Goal: Task Accomplishment & Management: Manage account settings

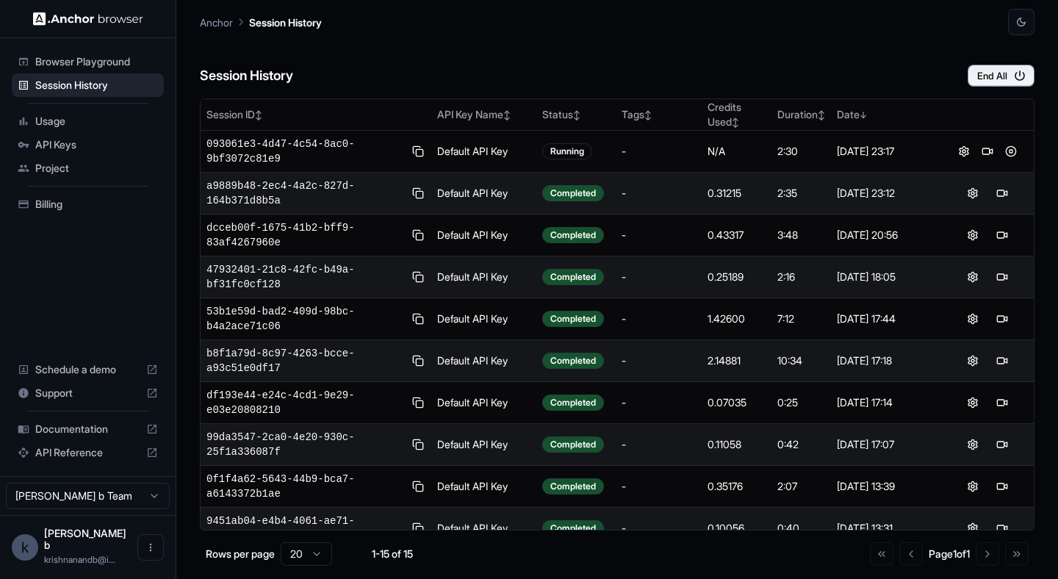
click at [74, 125] on span "Usage" at bounding box center [96, 121] width 123 height 15
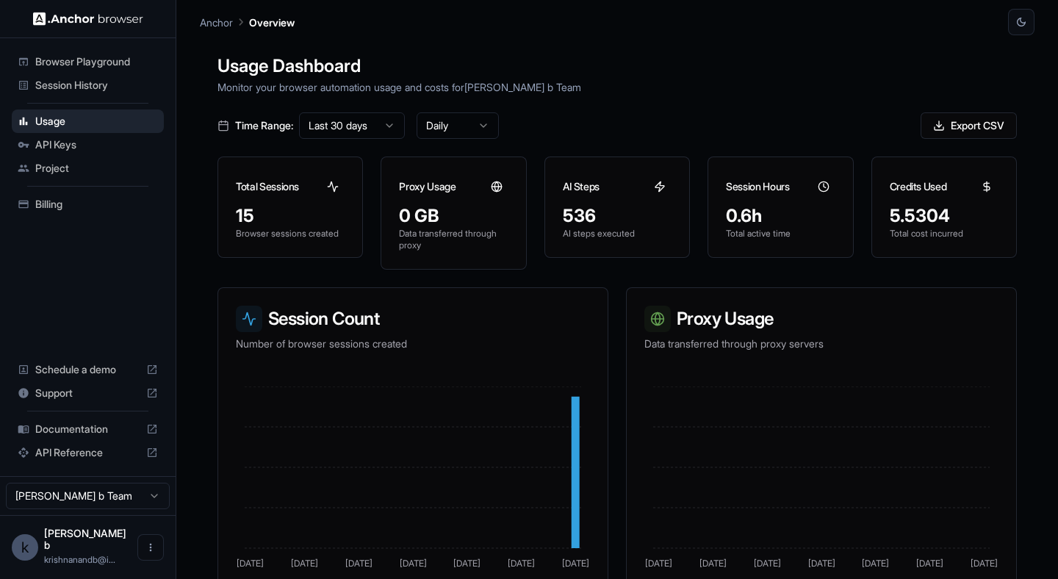
click at [65, 210] on span "Billing" at bounding box center [96, 204] width 123 height 15
